Goal: Task Accomplishment & Management: Manage account settings

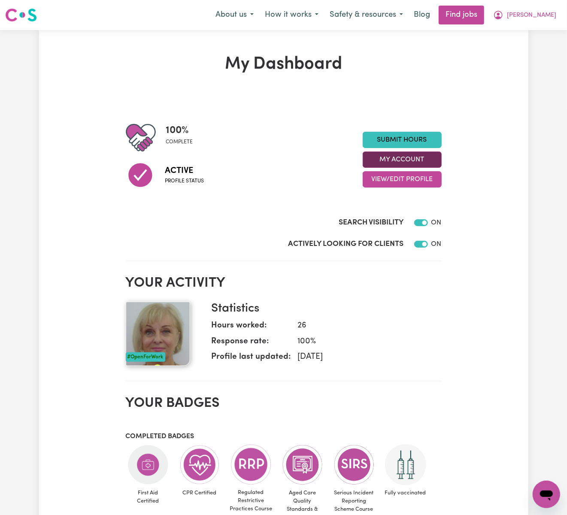
click at [426, 160] on button "My Account" at bounding box center [402, 160] width 79 height 16
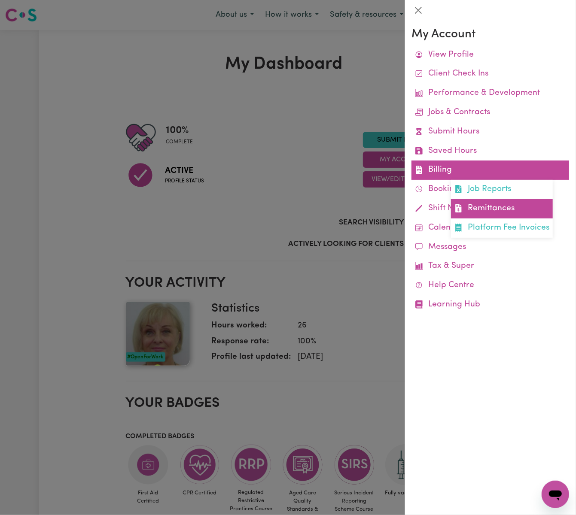
click at [519, 208] on link "Remittances" at bounding box center [502, 208] width 102 height 19
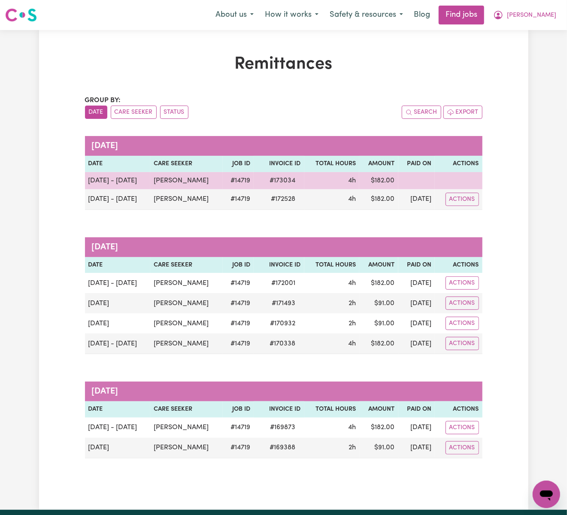
drag, startPoint x: 197, startPoint y: 177, endPoint x: 145, endPoint y: 184, distance: 52.0
click at [150, 184] on td "[PERSON_NAME]" at bounding box center [186, 180] width 73 height 17
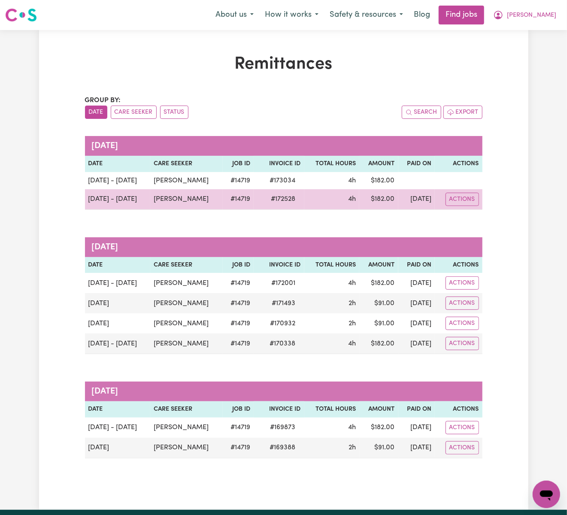
copy td "[PERSON_NAME]"
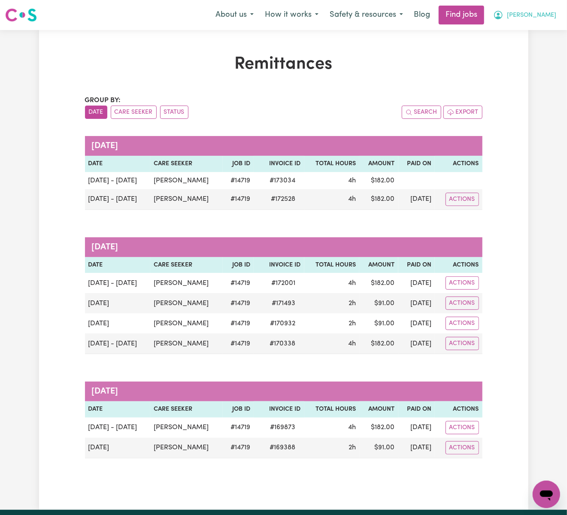
click at [545, 14] on span "[PERSON_NAME]" at bounding box center [531, 15] width 49 height 9
click at [526, 52] on link "My Dashboard" at bounding box center [528, 49] width 68 height 16
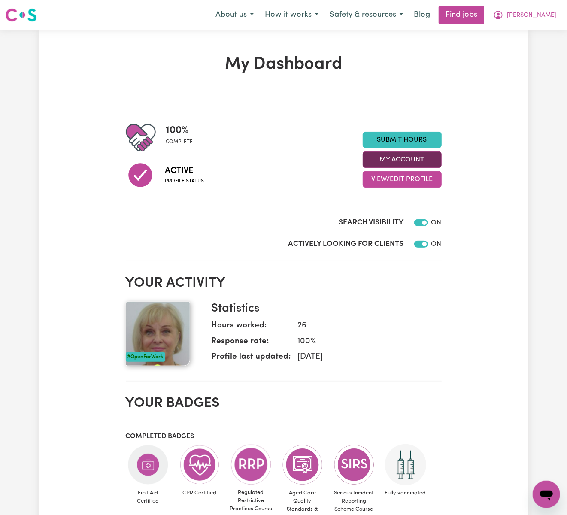
click at [428, 158] on button "My Account" at bounding box center [402, 160] width 79 height 16
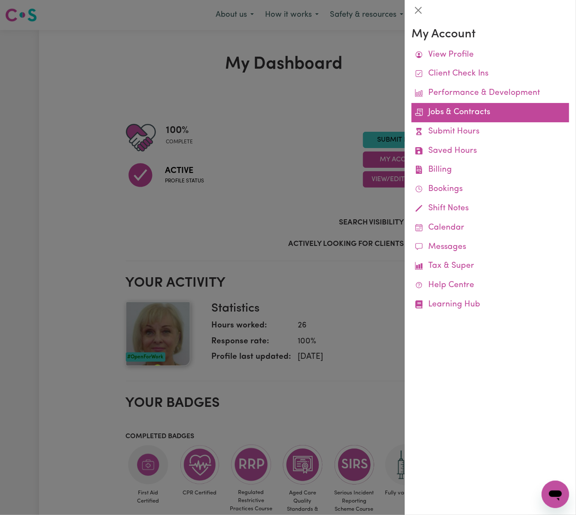
click at [495, 114] on link "Jobs & Contracts" at bounding box center [490, 112] width 158 height 19
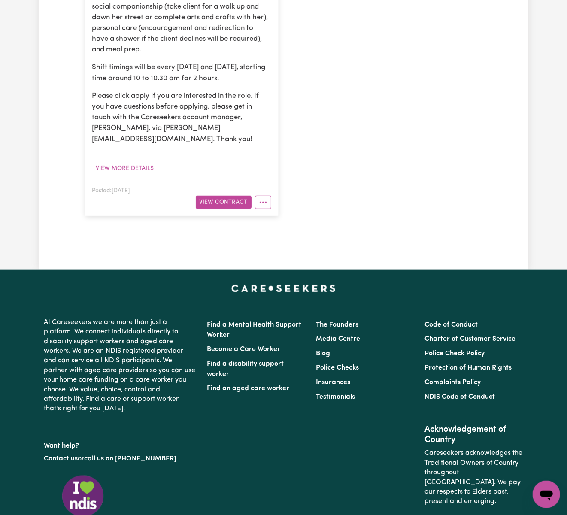
scroll to position [343, 0]
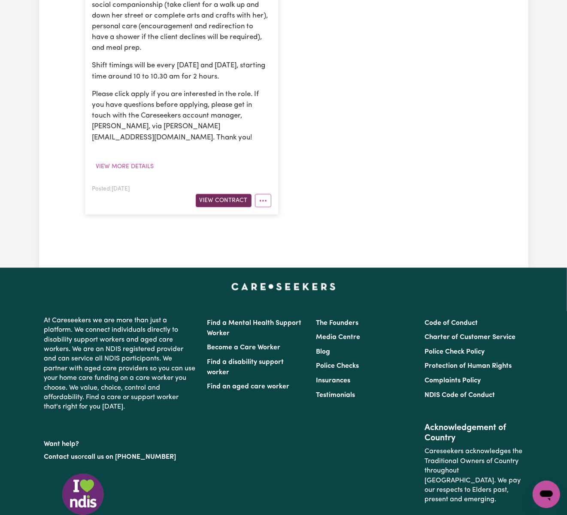
click at [233, 194] on button "View Contract" at bounding box center [224, 200] width 56 height 13
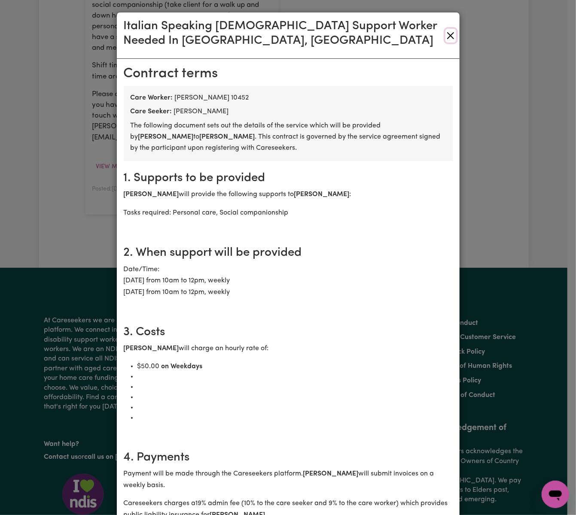
click at [445, 33] on button "Close" at bounding box center [450, 36] width 10 height 14
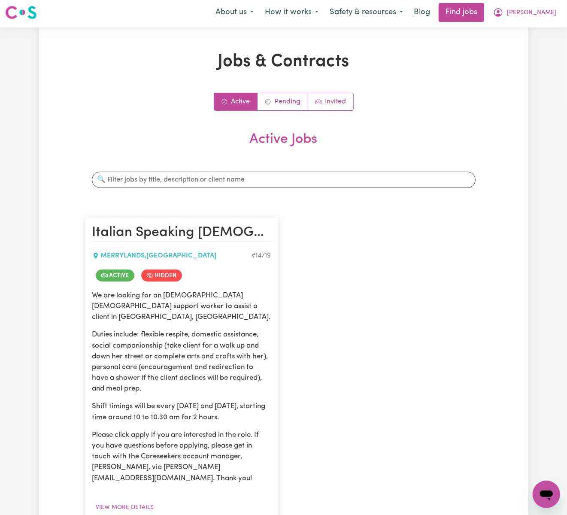
scroll to position [0, 0]
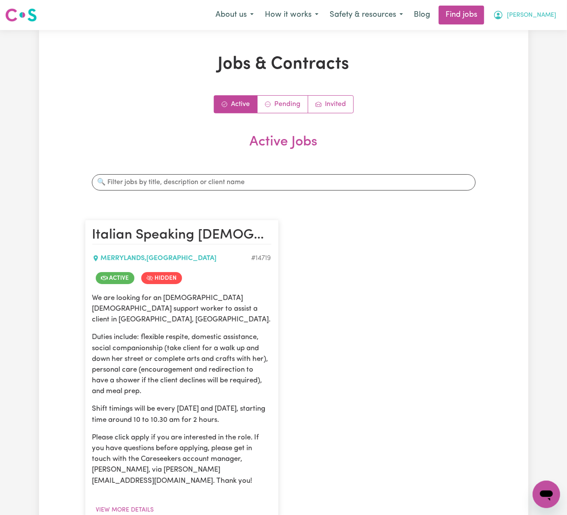
click at [547, 13] on span "[PERSON_NAME]" at bounding box center [531, 15] width 49 height 9
click at [547, 62] on link "Logout" at bounding box center [528, 66] width 68 height 16
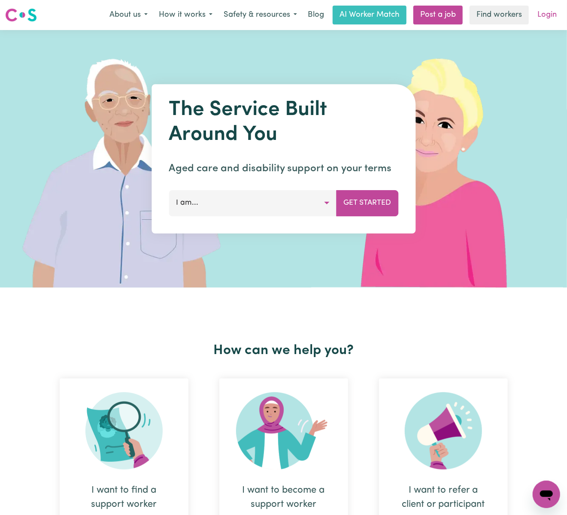
click at [549, 15] on link "Login" at bounding box center [547, 15] width 30 height 19
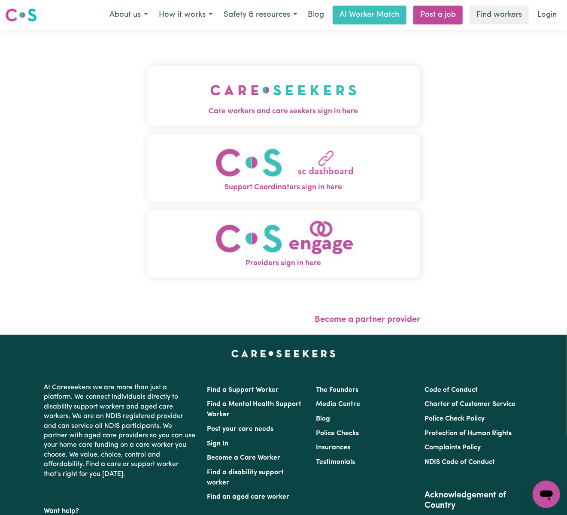
drag, startPoint x: 290, startPoint y: 98, endPoint x: 266, endPoint y: 94, distance: 24.4
click at [290, 98] on img "Care workers and care seekers sign in here" at bounding box center [283, 90] width 146 height 32
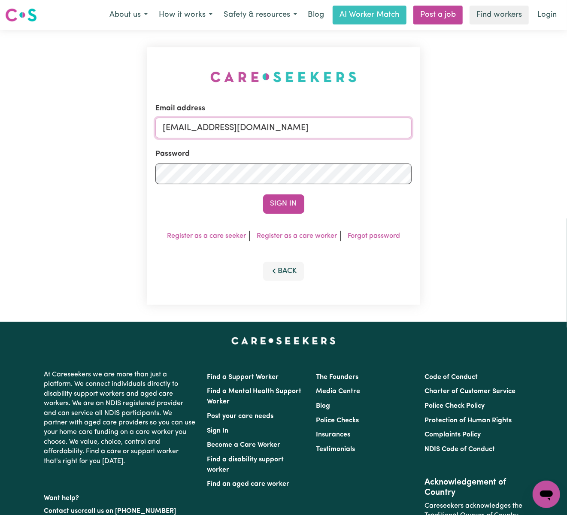
drag, startPoint x: 208, startPoint y: 125, endPoint x: 410, endPoint y: 123, distance: 202.7
click at [410, 123] on input "[EMAIL_ADDRESS][DOMAIN_NAME]" at bounding box center [283, 128] width 256 height 21
paste input "[EMAIL_ADDRESS][DOMAIN_NAME]"
type input "superuser~[EMAIL_ADDRESS][DOMAIN_NAME]"
click at [263, 194] on button "Sign In" at bounding box center [283, 203] width 41 height 19
